Goal: Transaction & Acquisition: Register for event/course

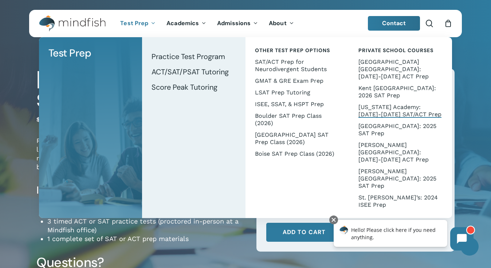
click at [384, 103] on span "[US_STATE] Academy: [DATE]-[DATE] SAT/ACT Prep" at bounding box center [399, 110] width 83 height 14
click at [239, 208] on li "16 hours of small-group test prep (via Zoom)" at bounding box center [146, 203] width 198 height 9
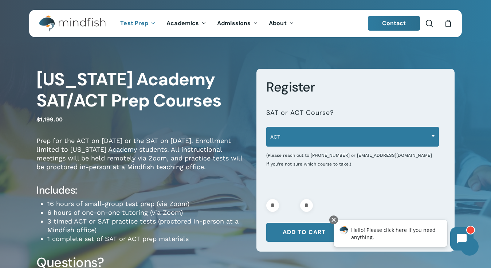
click at [309, 137] on span "ACT" at bounding box center [352, 136] width 172 height 15
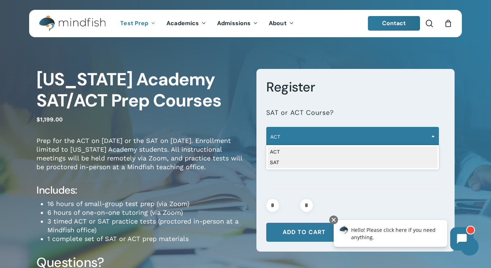
select select "***"
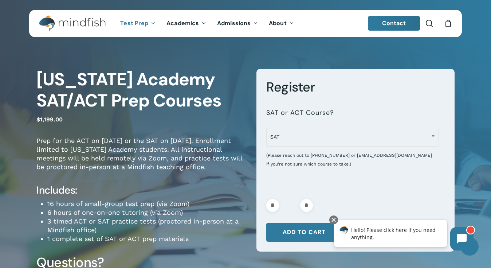
click at [233, 181] on p "Prep for the ACT on [DATE] or the SAT on [DATE]. Enrollment limited to [US_STAT…" at bounding box center [140, 158] width 209 height 45
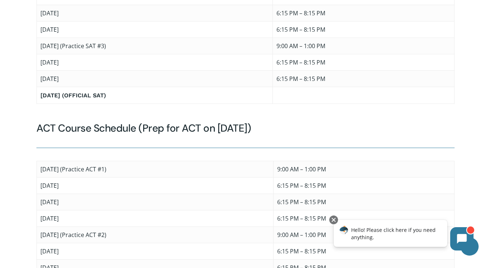
scroll to position [791, 0]
